Goal: Information Seeking & Learning: Learn about a topic

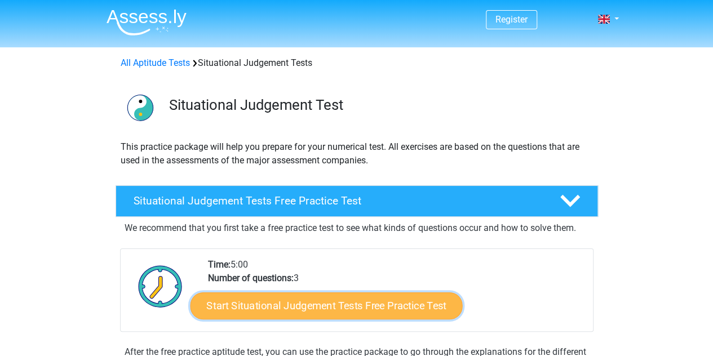
click at [344, 308] on link "Start Situational Judgement Tests Free Practice Test" at bounding box center [326, 305] width 272 height 27
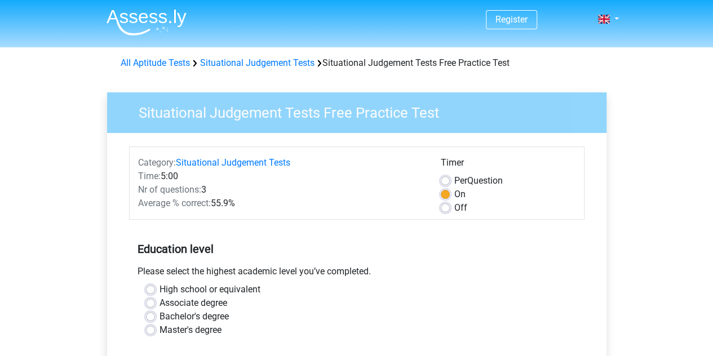
click at [159, 287] on label "High school or equivalent" at bounding box center [209, 290] width 101 height 14
click at [150, 287] on input "High school or equivalent" at bounding box center [150, 288] width 9 height 11
radio input "true"
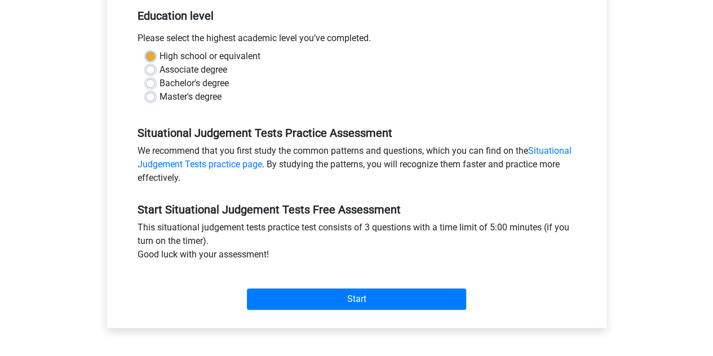
scroll to position [236, 0]
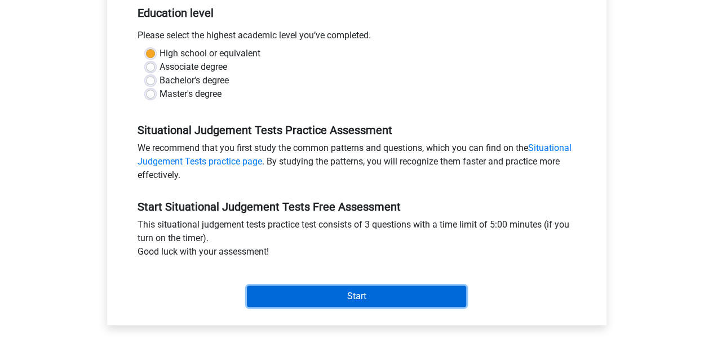
click at [352, 294] on input "Start" at bounding box center [356, 296] width 219 height 21
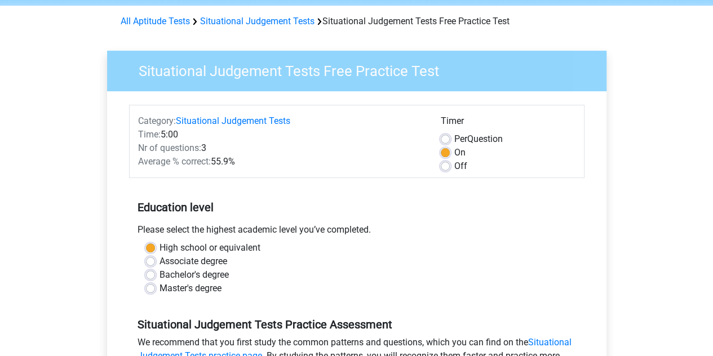
scroll to position [38, 0]
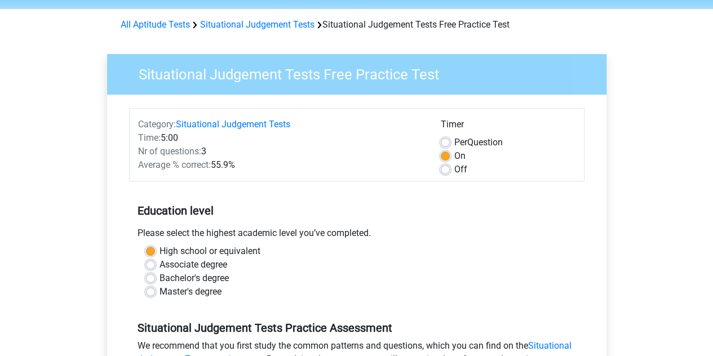
click at [454, 166] on label "Off" at bounding box center [460, 170] width 13 height 14
click at [442, 166] on input "Off" at bounding box center [445, 168] width 9 height 11
radio input "true"
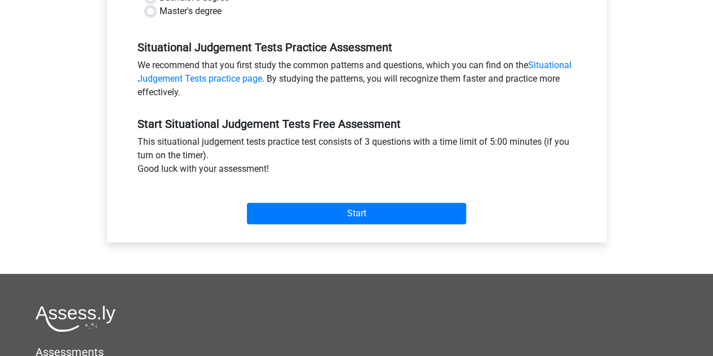
scroll to position [332, 0]
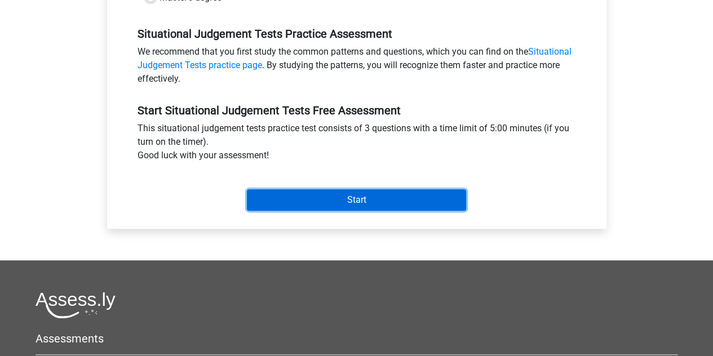
click at [264, 196] on input "Start" at bounding box center [356, 199] width 219 height 21
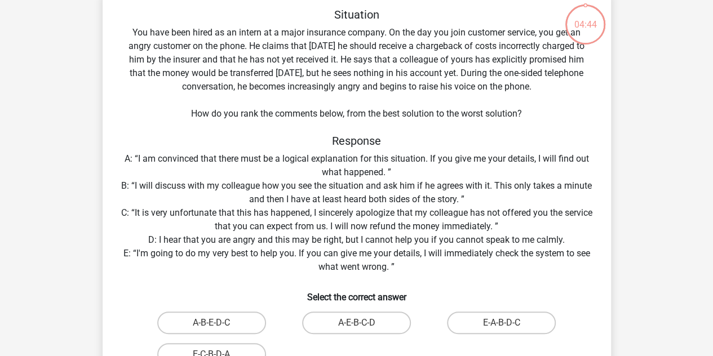
scroll to position [60, 0]
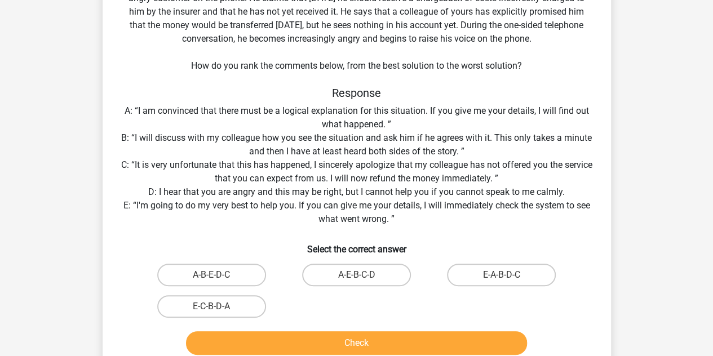
scroll to position [112, 0]
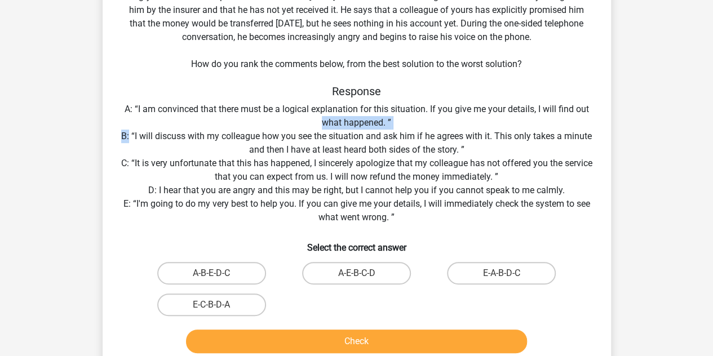
drag, startPoint x: 130, startPoint y: 135, endPoint x: 270, endPoint y: 123, distance: 141.4
click at [270, 123] on div "Situation You have been hired as an intern at a major insurance company. On the…" at bounding box center [356, 157] width 499 height 399
click at [323, 137] on div "Situation You have been hired as an intern at a major insurance company. On the…" at bounding box center [356, 157] width 499 height 399
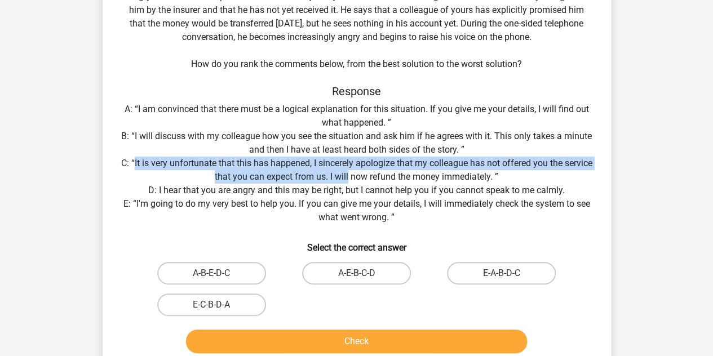
drag, startPoint x: 146, startPoint y: 159, endPoint x: 365, endPoint y: 179, distance: 219.0
click at [365, 179] on div "Situation You have been hired as an intern at a major insurance company. On the…" at bounding box center [356, 157] width 499 height 399
click at [364, 179] on div "Situation You have been hired as an intern at a major insurance company. On the…" at bounding box center [356, 157] width 499 height 399
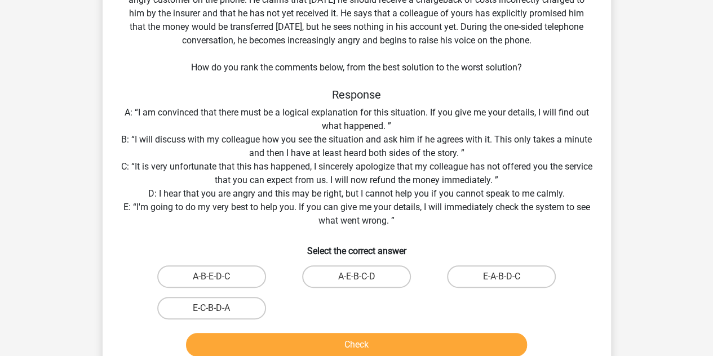
scroll to position [109, 0]
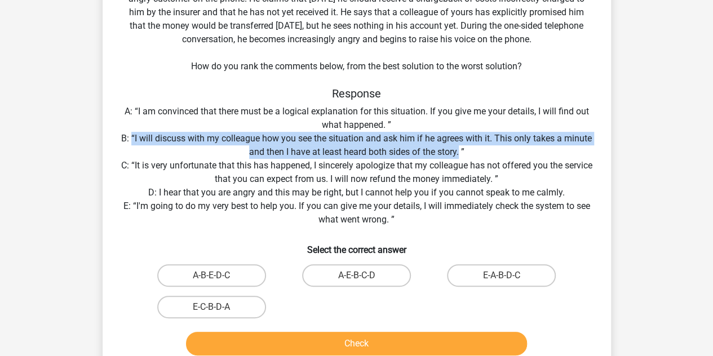
drag, startPoint x: 131, startPoint y: 140, endPoint x: 459, endPoint y: 153, distance: 328.2
click at [459, 153] on div "Situation You have been hired as an intern at a major insurance company. On the…" at bounding box center [356, 160] width 499 height 399
click at [494, 273] on label "E-A-B-D-C" at bounding box center [501, 275] width 109 height 23
click at [501, 276] on input "E-A-B-D-C" at bounding box center [504, 279] width 7 height 7
radio input "true"
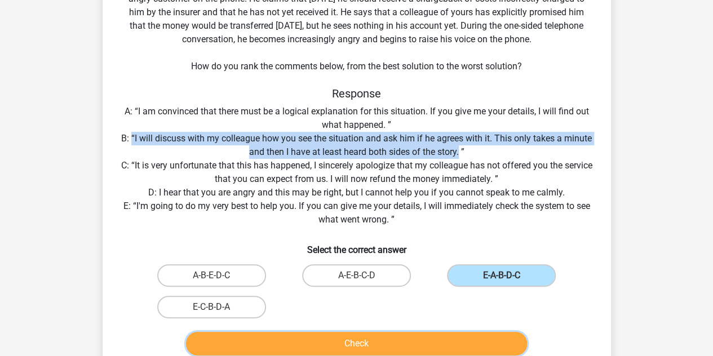
click at [381, 343] on button "Check" at bounding box center [356, 344] width 341 height 24
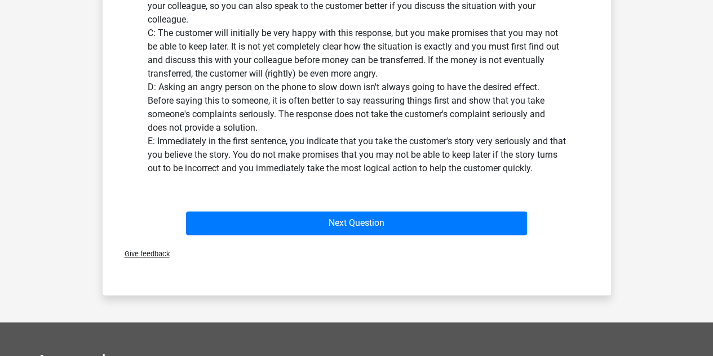
scroll to position [598, 0]
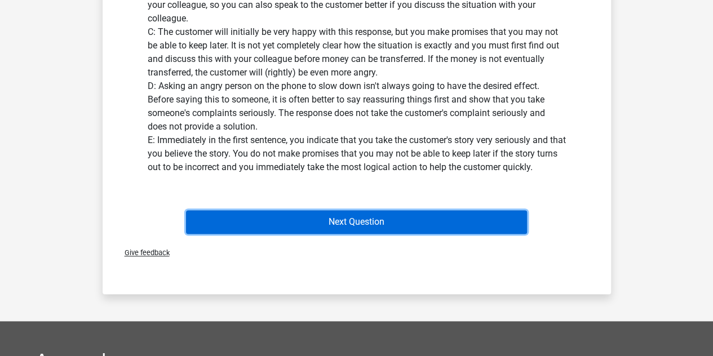
click at [232, 213] on button "Next Question" at bounding box center [356, 222] width 341 height 24
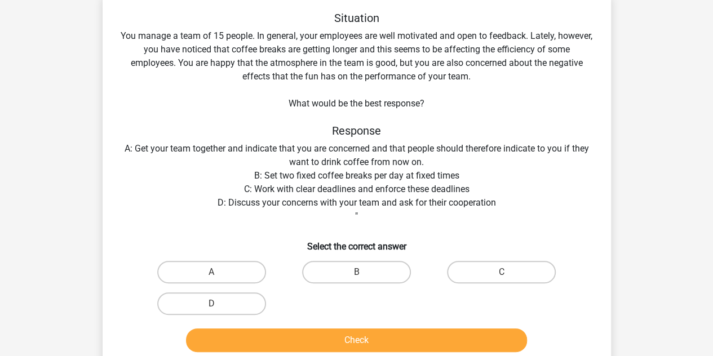
scroll to position [58, 0]
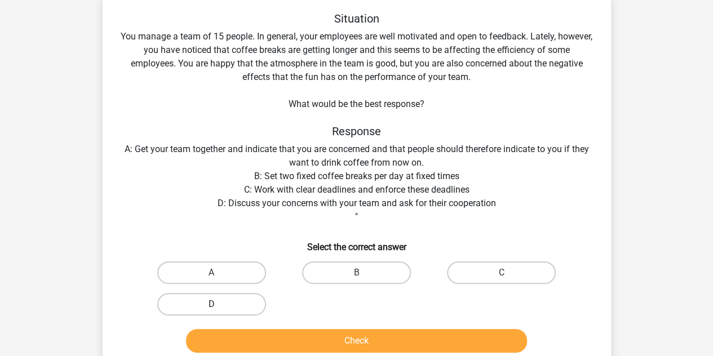
click at [247, 304] on label "D" at bounding box center [211, 304] width 109 height 23
click at [219, 304] on input "D" at bounding box center [214, 307] width 7 height 7
radio input "true"
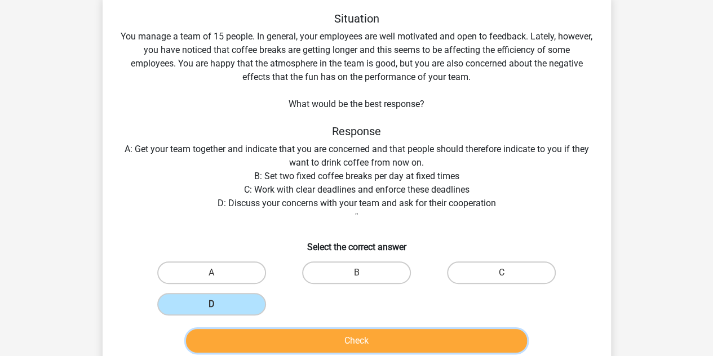
click at [301, 336] on button "Check" at bounding box center [356, 341] width 341 height 24
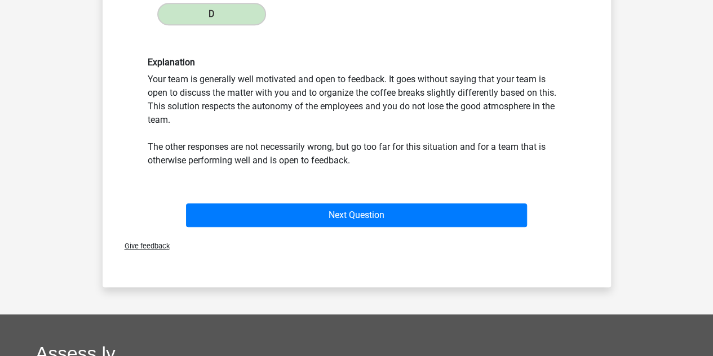
scroll to position [338, 0]
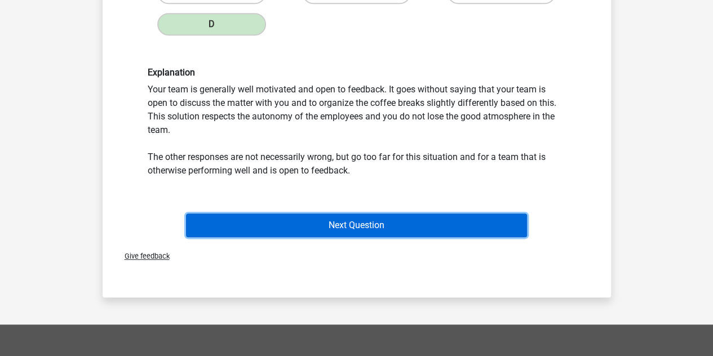
click at [486, 227] on button "Next Question" at bounding box center [356, 226] width 341 height 24
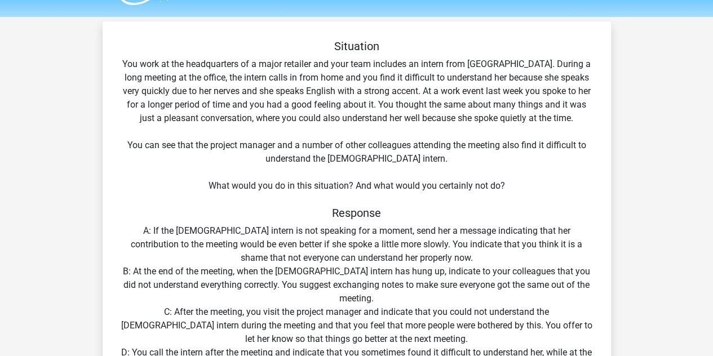
scroll to position [0, 0]
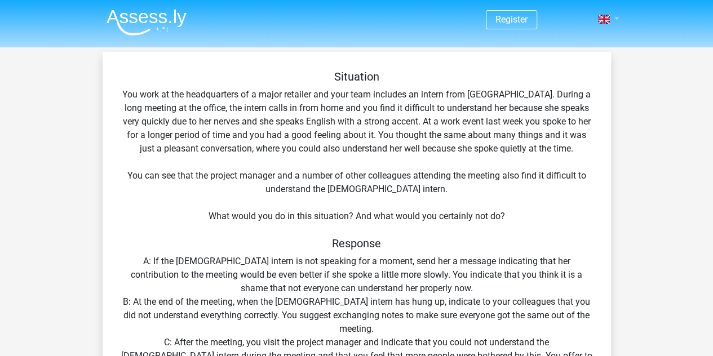
click at [605, 14] on link at bounding box center [604, 19] width 23 height 14
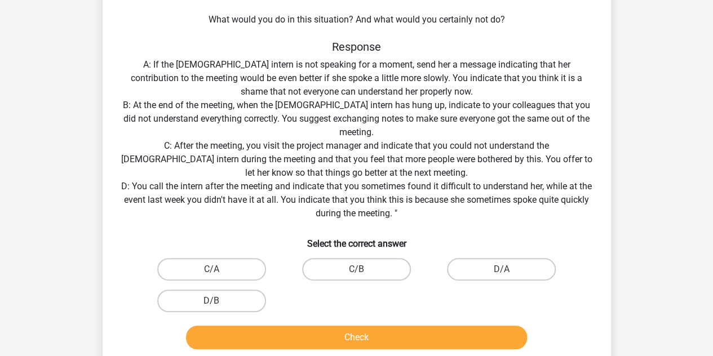
scroll to position [197, 0]
drag, startPoint x: 696, startPoint y: 177, endPoint x: 694, endPoint y: 165, distance: 12.6
click at [694, 165] on div "Register Nederlands English" at bounding box center [356, 245] width 713 height 884
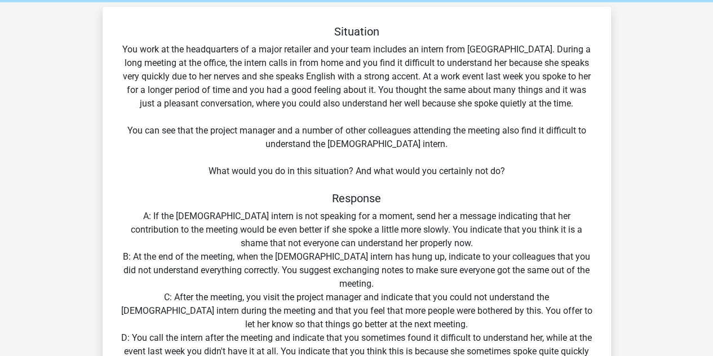
scroll to position [46, 0]
click at [504, 50] on div "Situation You work at the headquarters of a major retailer and your team includ…" at bounding box center [356, 264] width 499 height 481
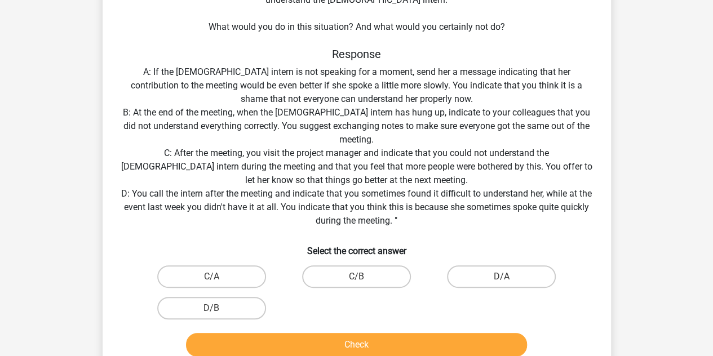
scroll to position [190, 0]
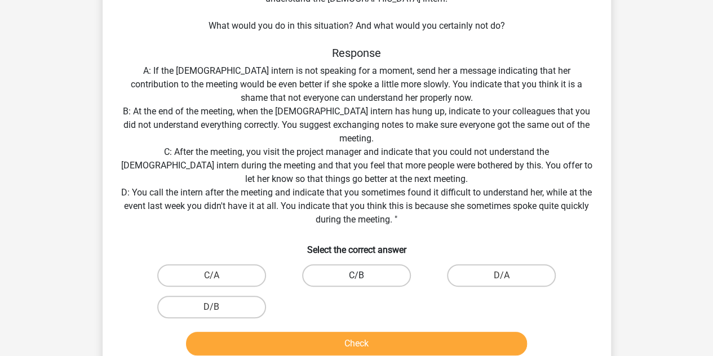
click at [340, 269] on label "C/B" at bounding box center [356, 275] width 109 height 23
click at [356, 276] on input "C/B" at bounding box center [359, 279] width 7 height 7
radio input "true"
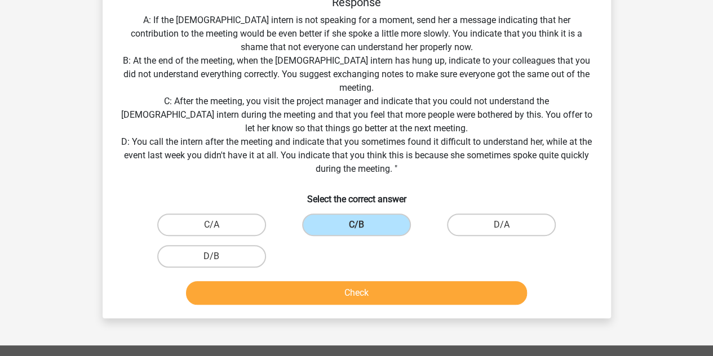
scroll to position [247, 0]
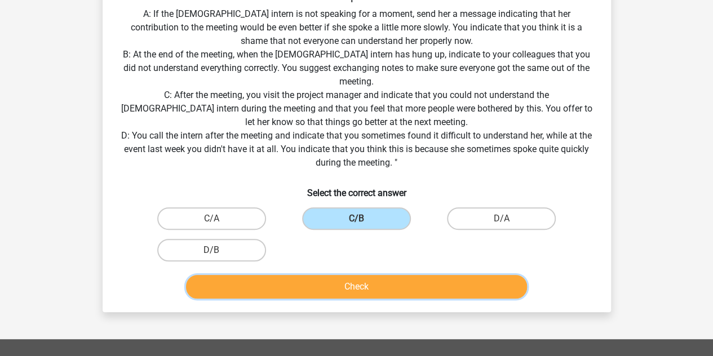
click at [324, 296] on button "Check" at bounding box center [356, 287] width 341 height 24
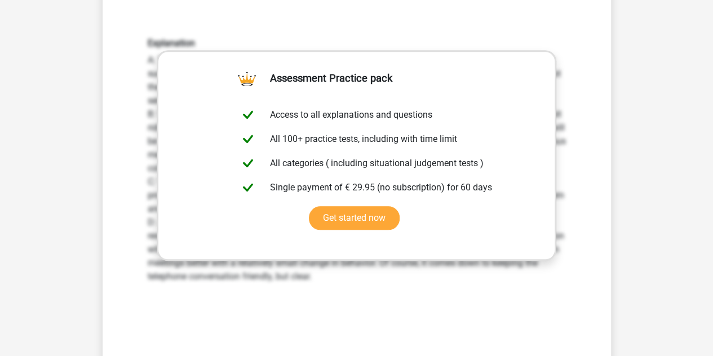
scroll to position [549, 0]
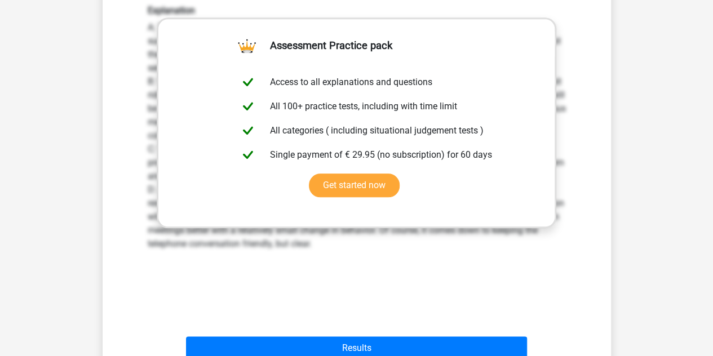
click at [526, 296] on div "Explanation A: This response may come from the best of intentions, but may not …" at bounding box center [357, 152] width 472 height 349
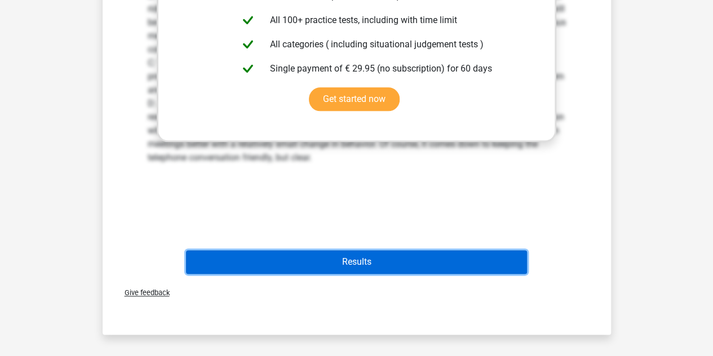
click at [412, 271] on button "Results" at bounding box center [356, 262] width 341 height 24
